Goal: Information Seeking & Learning: Learn about a topic

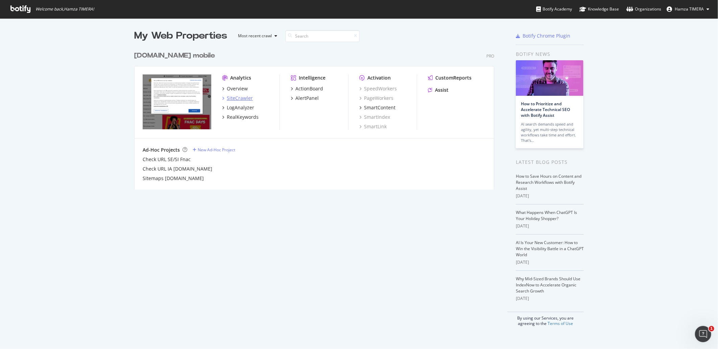
click at [245, 98] on div "SiteCrawler" at bounding box center [240, 98] width 26 height 7
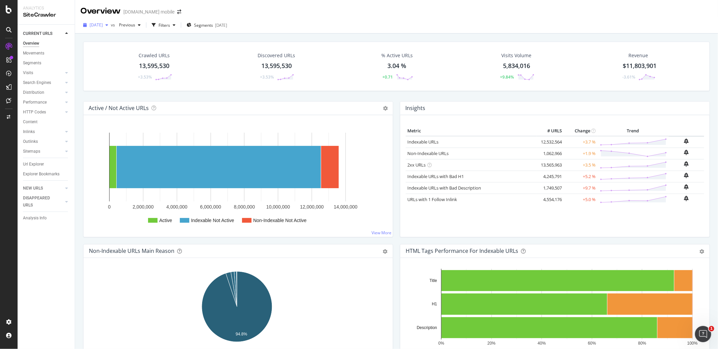
click at [98, 21] on div "[DATE]" at bounding box center [95, 25] width 30 height 10
click at [123, 86] on div "[DATE] 12.9M URLs" at bounding box center [120, 87] width 60 height 6
click at [44, 165] on link "Url Explorer" at bounding box center [46, 164] width 47 height 7
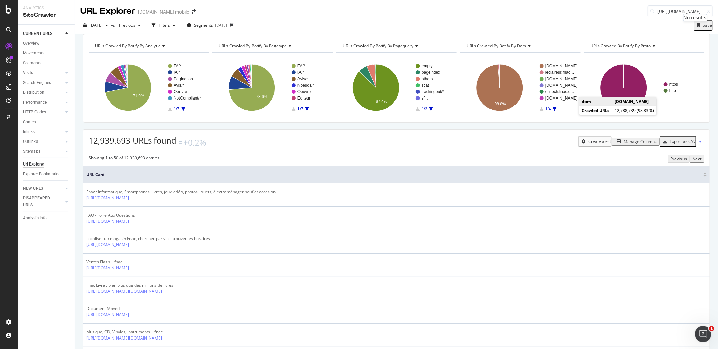
drag, startPoint x: 669, startPoint y: 11, endPoint x: 411, endPoint y: 32, distance: 258.9
click at [411, 32] on div "URL Explorer [DOMAIN_NAME] mobile [URL][DOMAIN_NAME] [DATE] vs Previous Filters…" at bounding box center [396, 174] width 643 height 349
click at [691, 12] on input "nsh389607/w-4" at bounding box center [680, 11] width 65 height 12
type input "nsh389607"
click at [94, 22] on div "[DATE]" at bounding box center [95, 25] width 30 height 10
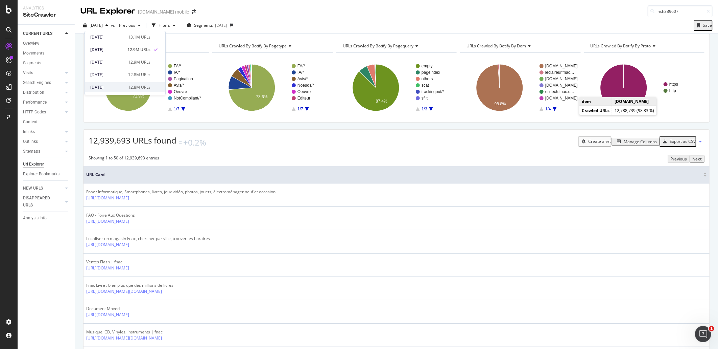
scroll to position [286, 0]
click at [133, 83] on div "[DATE] 13.9M URLs" at bounding box center [125, 88] width 80 height 10
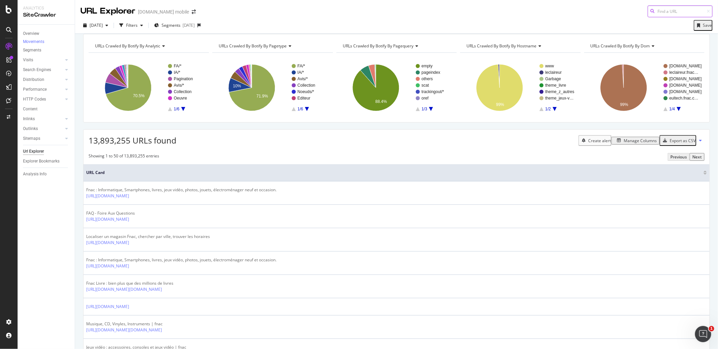
click at [663, 17] on input at bounding box center [680, 11] width 65 height 12
paste input "[URL][DOMAIN_NAME]"
type input "[URL][DOMAIN_NAME]"
click at [676, 13] on input "[URL][DOMAIN_NAME]" at bounding box center [680, 11] width 65 height 12
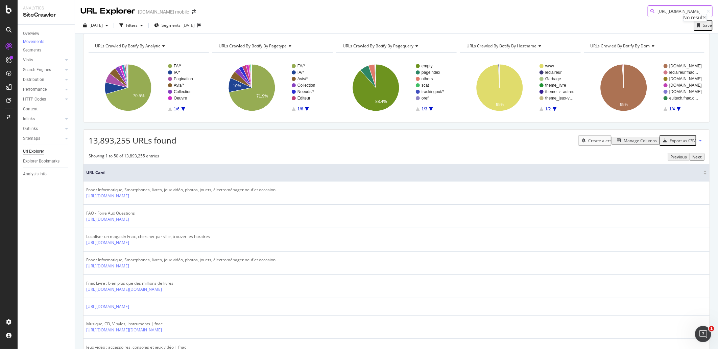
click at [676, 13] on input "[URL][DOMAIN_NAME]" at bounding box center [680, 11] width 65 height 12
